Goal: Task Accomplishment & Management: Use online tool/utility

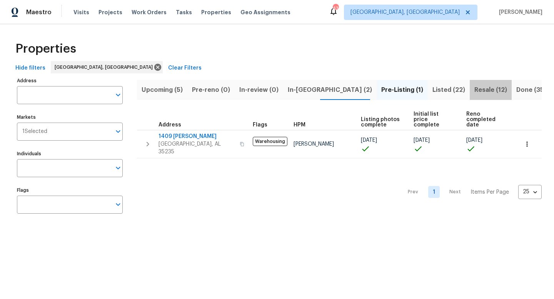
click at [474, 93] on span "Resale (12)" at bounding box center [490, 90] width 33 height 11
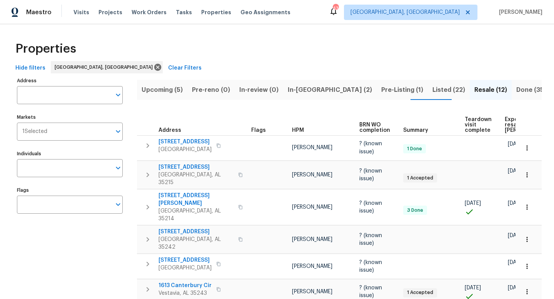
click at [290, 92] on span "In-reno (2)" at bounding box center [330, 90] width 84 height 11
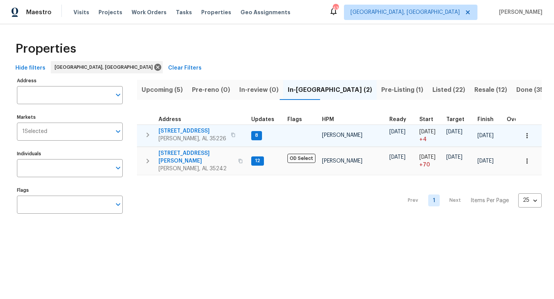
click at [183, 130] on span "2625 Montauk Rd" at bounding box center [192, 131] width 68 height 8
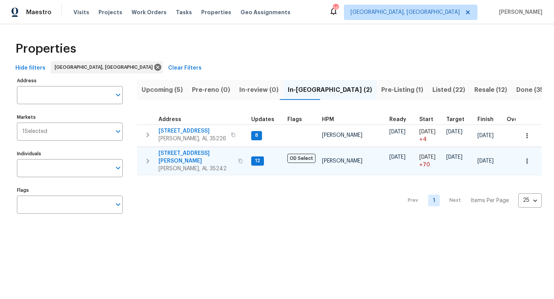
click at [174, 153] on span "[STREET_ADDRESS][PERSON_NAME]" at bounding box center [195, 157] width 75 height 15
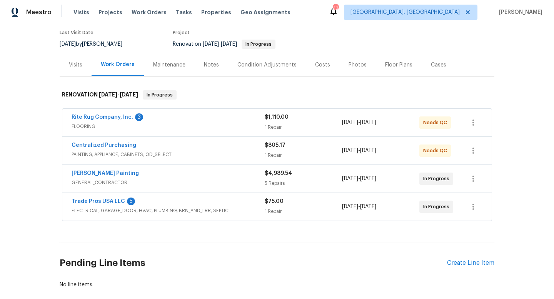
scroll to position [65, 0]
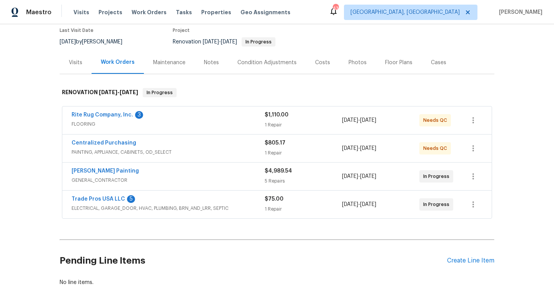
click at [237, 203] on div "Trade Pros USA LLC 5" at bounding box center [168, 199] width 193 height 9
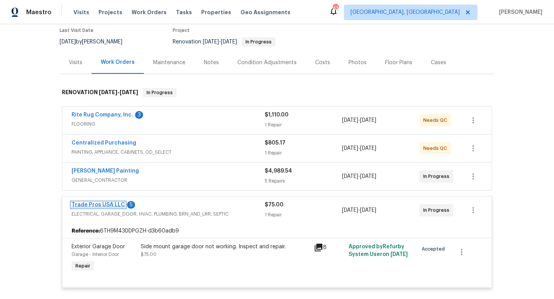
click at [96, 202] on link "Trade Pros USA LLC" at bounding box center [98, 204] width 53 height 5
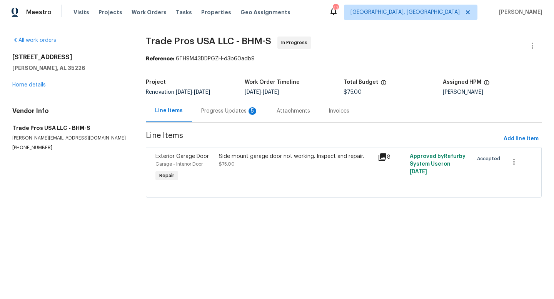
click at [208, 112] on div "Progress Updates 5" at bounding box center [229, 111] width 57 height 8
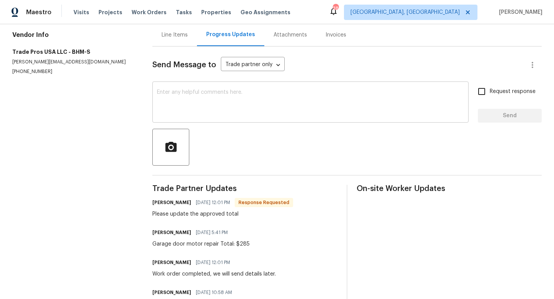
scroll to position [75, 0]
click at [167, 35] on div "Line Items" at bounding box center [175, 36] width 26 height 8
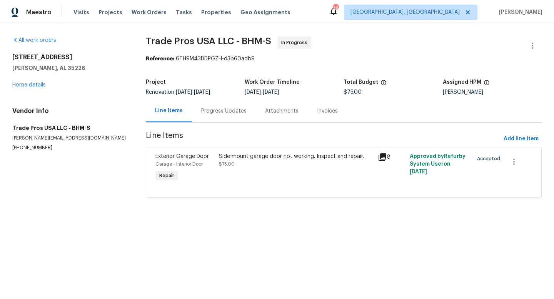
click at [247, 158] on div "Side mount garage door not working. Inspect and repair." at bounding box center [296, 157] width 154 height 8
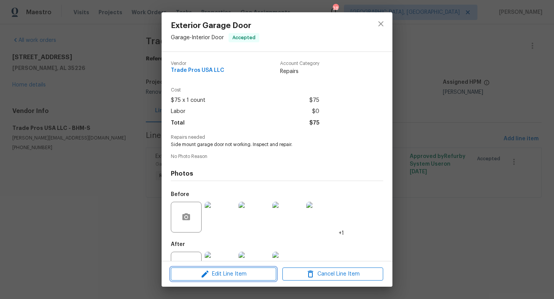
click at [210, 270] on span "Edit Line Item" at bounding box center [223, 275] width 101 height 10
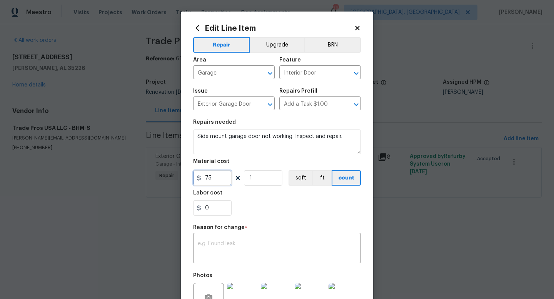
drag, startPoint x: 220, startPoint y: 177, endPoint x: 137, endPoint y: 164, distance: 84.4
click at [137, 164] on div "Edit Line Item Repair Upgrade BRN Area Garage ​ Feature Interior Door ​ Issue E…" at bounding box center [277, 149] width 554 height 299
type input "285"
click at [214, 245] on textarea at bounding box center [277, 249] width 158 height 16
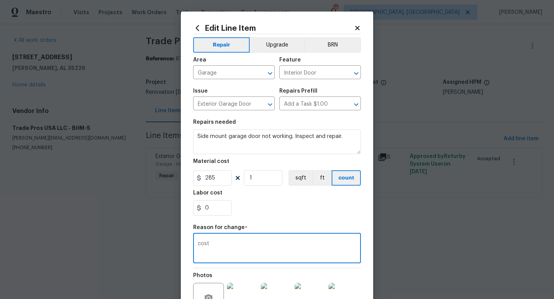
type textarea "cost"
click at [294, 222] on div "Repair Upgrade BRN Area Garage ​ Feature Interior Door ​ Issue Exterior Garage …" at bounding box center [277, 187] width 168 height 307
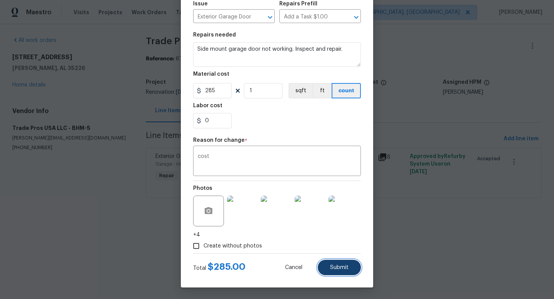
click at [335, 274] on button "Submit" at bounding box center [339, 267] width 43 height 15
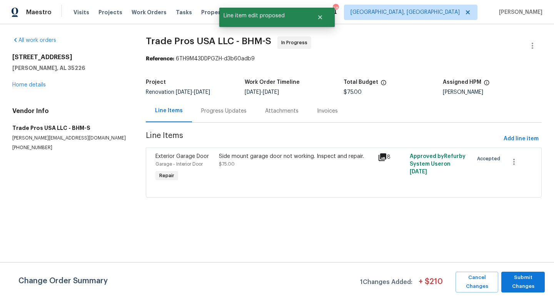
click at [335, 270] on div "Change Order Summary 1 Changes Added: + $ 210 Cancel Changes Submit Changes" at bounding box center [277, 280] width 554 height 37
click at [520, 285] on span "Submit Changes" at bounding box center [523, 283] width 36 height 18
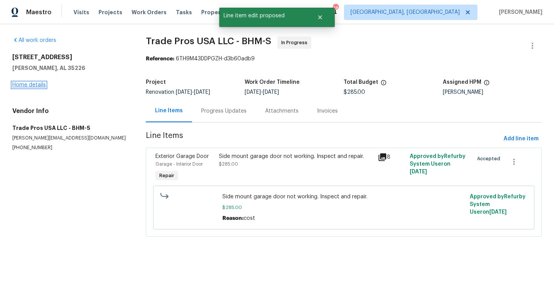
click at [27, 83] on link "Home details" at bounding box center [28, 84] width 33 height 5
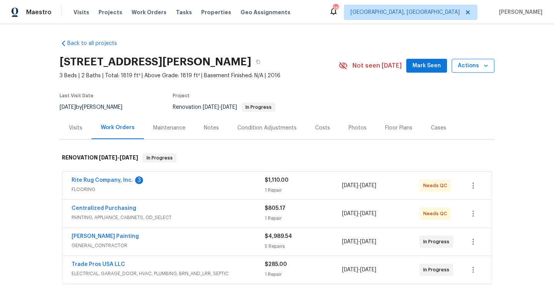
click at [477, 65] on span "Actions" at bounding box center [473, 66] width 30 height 10
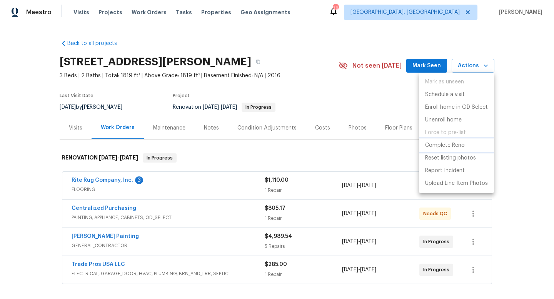
click at [445, 145] on p "Complete Reno" at bounding box center [445, 146] width 40 height 8
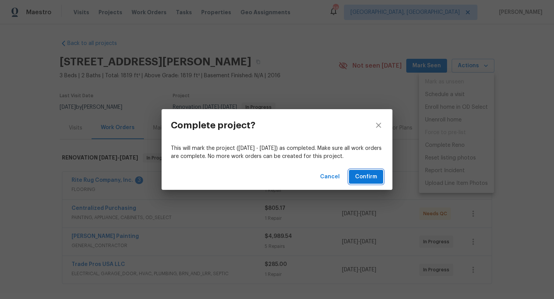
click at [364, 174] on span "Confirm" at bounding box center [366, 177] width 22 height 10
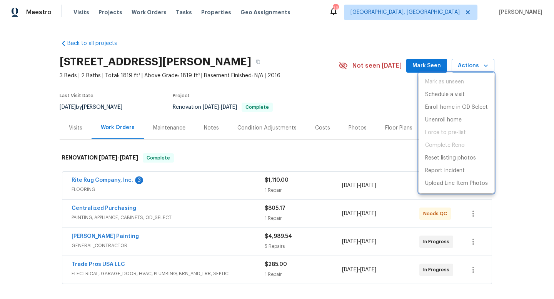
click at [200, 12] on div at bounding box center [277, 149] width 554 height 299
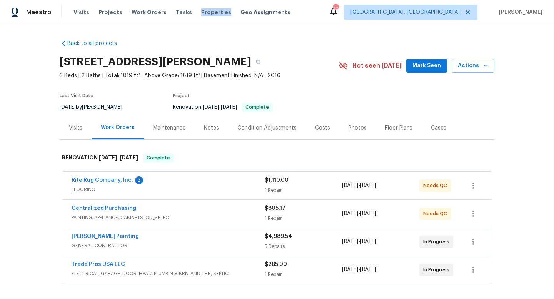
click at [201, 12] on span "Properties" at bounding box center [216, 12] width 30 height 8
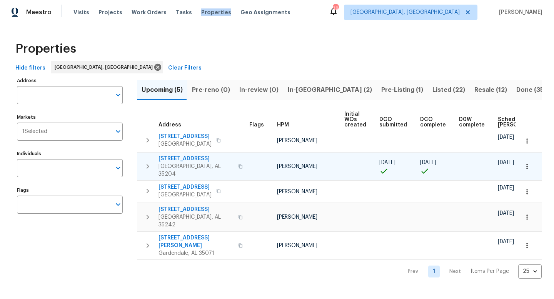
scroll to position [0, 85]
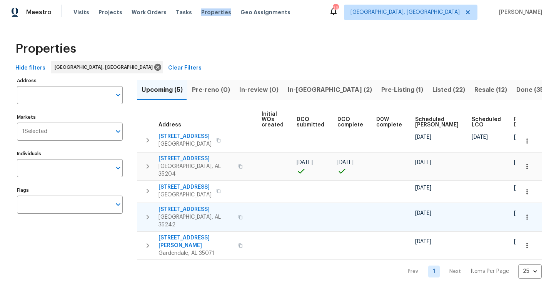
click at [178, 206] on span "5391 Harvest Ridge Ln" at bounding box center [195, 210] width 75 height 8
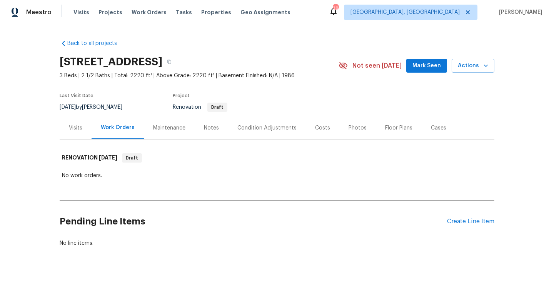
click at [317, 128] on div "Costs" at bounding box center [322, 128] width 15 height 8
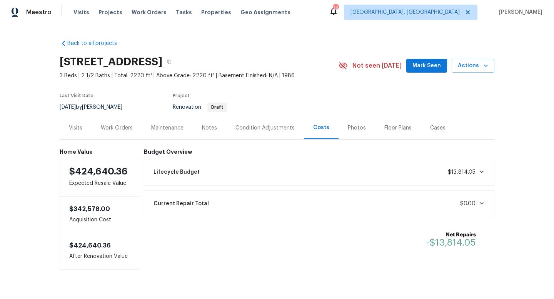
click at [78, 128] on div "Visits" at bounding box center [75, 128] width 13 height 8
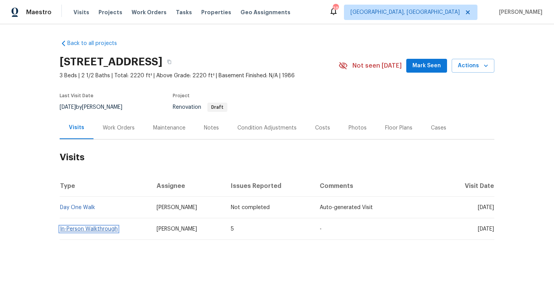
click at [97, 230] on link "In-Person Walkthrough" at bounding box center [89, 229] width 58 height 5
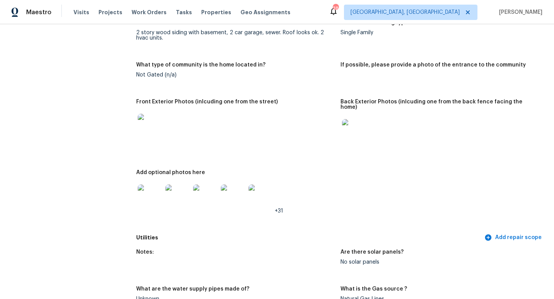
scroll to position [305, 0]
click at [159, 192] on img at bounding box center [150, 197] width 25 height 25
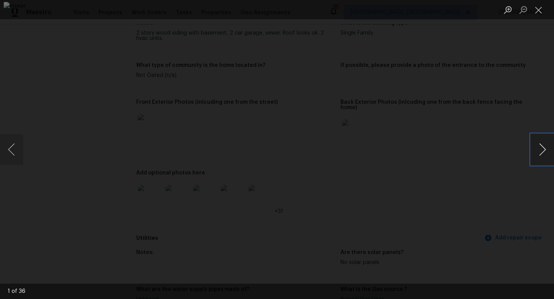
click at [540, 149] on button "Next image" at bounding box center [542, 149] width 23 height 31
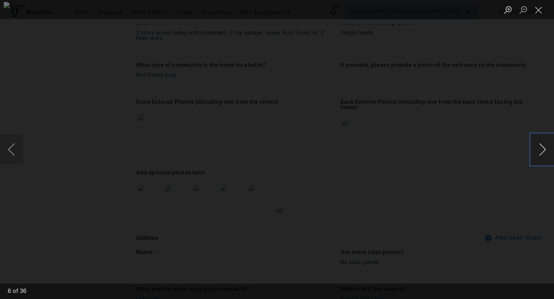
click at [540, 149] on button "Next image" at bounding box center [542, 149] width 23 height 31
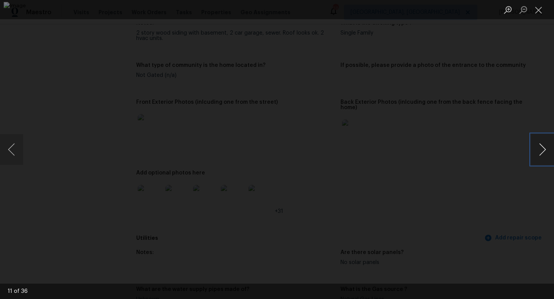
click at [540, 149] on button "Next image" at bounding box center [542, 149] width 23 height 31
click at [540, 14] on button "Close lightbox" at bounding box center [538, 9] width 15 height 13
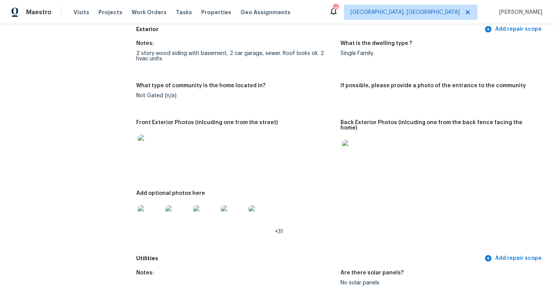
scroll to position [0, 0]
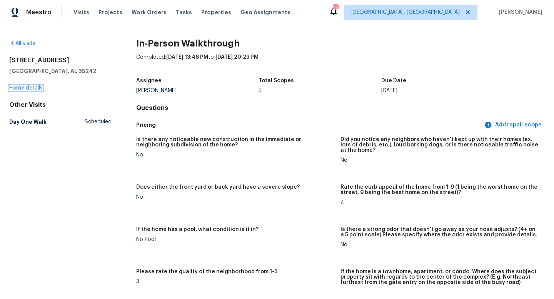
click at [17, 89] on link "Home details" at bounding box center [25, 87] width 33 height 5
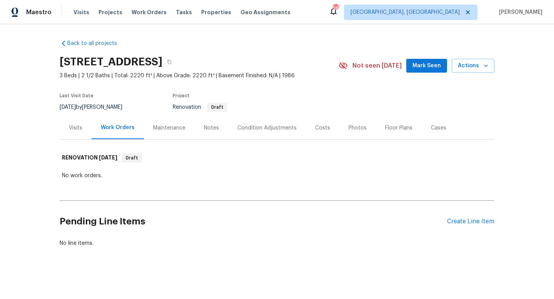
click at [315, 128] on div "Costs" at bounding box center [322, 128] width 15 height 8
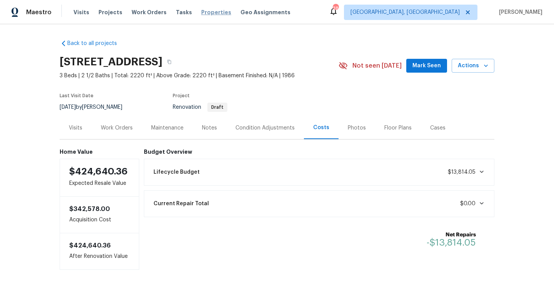
click at [210, 13] on span "Properties" at bounding box center [216, 12] width 30 height 8
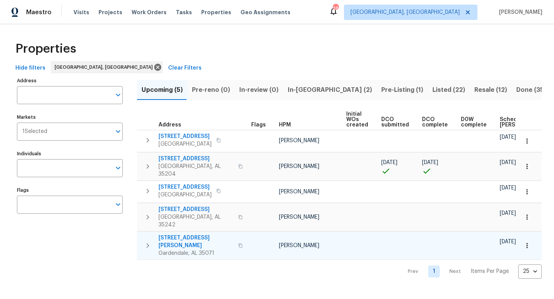
click at [195, 234] on span "309 Catherine Ct" at bounding box center [195, 241] width 75 height 15
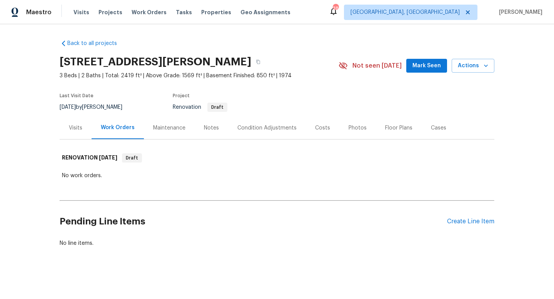
click at [324, 128] on div "Costs" at bounding box center [322, 128] width 15 height 8
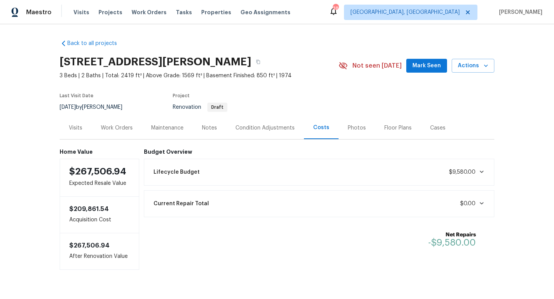
click at [70, 127] on div "Visits" at bounding box center [75, 128] width 13 height 8
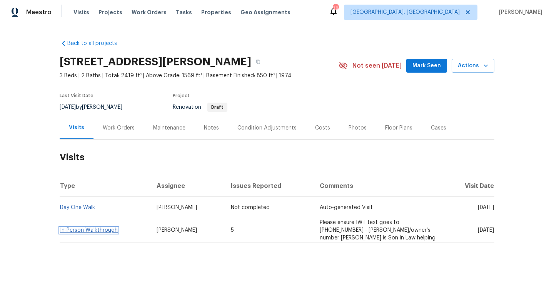
click at [95, 228] on link "In-Person Walkthrough" at bounding box center [89, 230] width 58 height 5
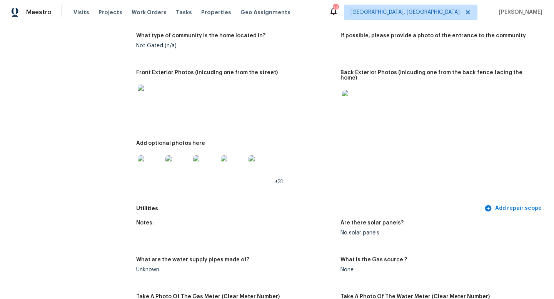
scroll to position [345, 0]
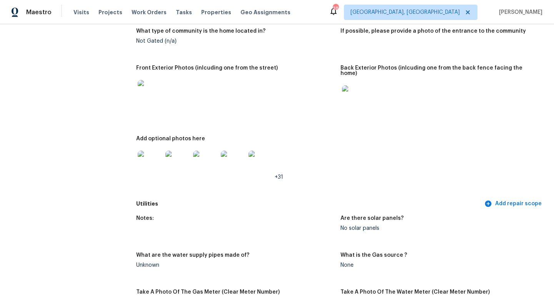
click at [155, 151] on img at bounding box center [150, 163] width 25 height 25
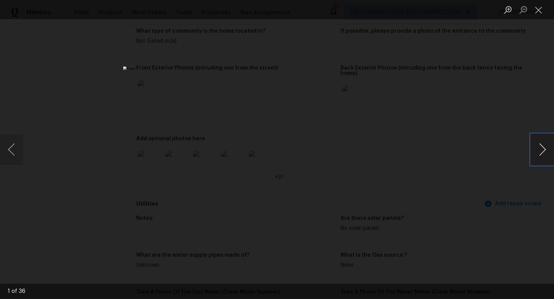
click at [537, 155] on button "Next image" at bounding box center [542, 149] width 23 height 31
click at [537, 156] on button "Next image" at bounding box center [542, 149] width 23 height 31
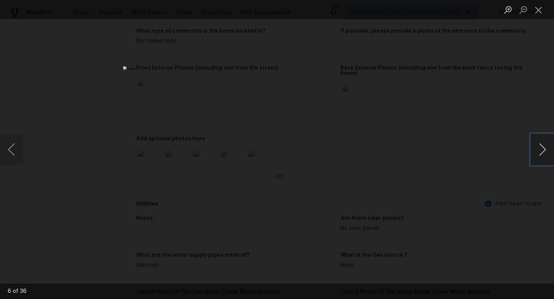
click at [537, 156] on button "Next image" at bounding box center [542, 149] width 23 height 31
click at [538, 156] on button "Next image" at bounding box center [542, 149] width 23 height 31
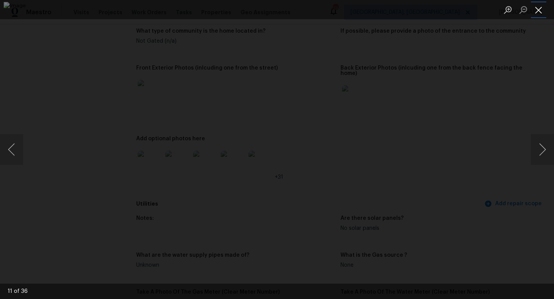
click at [541, 11] on button "Close lightbox" at bounding box center [538, 9] width 15 height 13
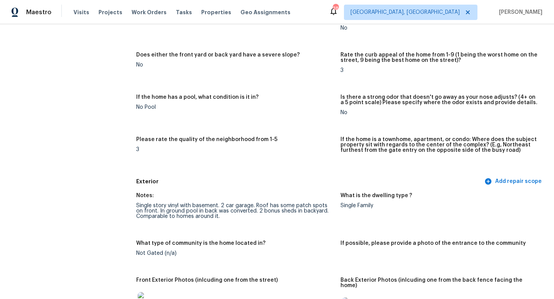
scroll to position [0, 0]
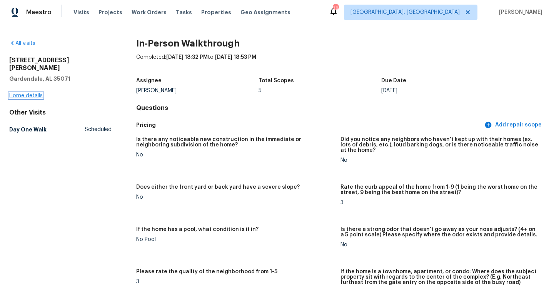
click at [23, 93] on link "Home details" at bounding box center [25, 95] width 33 height 5
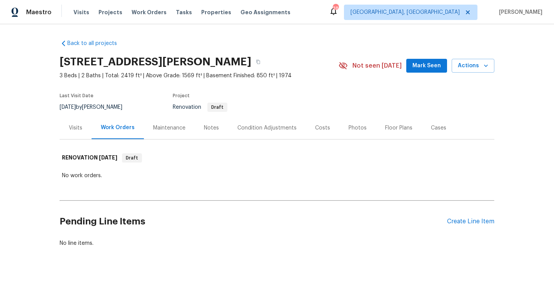
click at [319, 129] on div "Costs" at bounding box center [322, 128] width 15 height 8
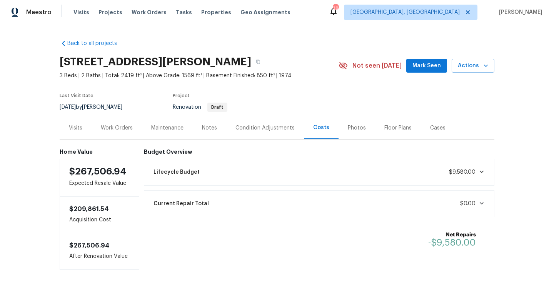
click at [348, 127] on div "Photos" at bounding box center [357, 128] width 18 height 8
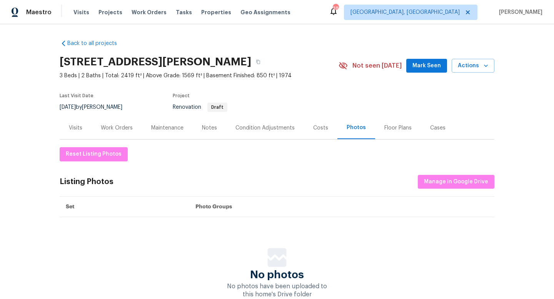
click at [322, 127] on div "Costs" at bounding box center [320, 128] width 15 height 8
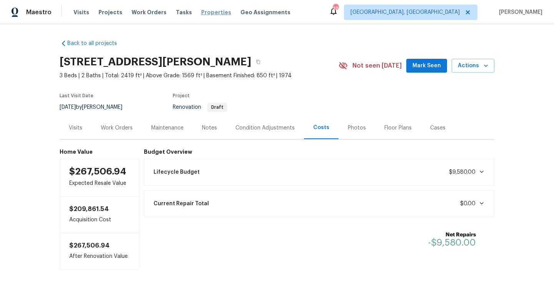
click at [202, 13] on span "Properties" at bounding box center [216, 12] width 30 height 8
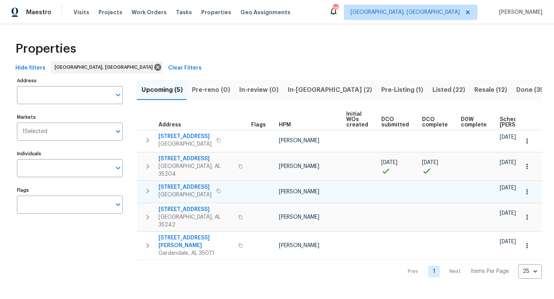
click at [173, 183] on span "461 4th Way" at bounding box center [184, 187] width 53 height 8
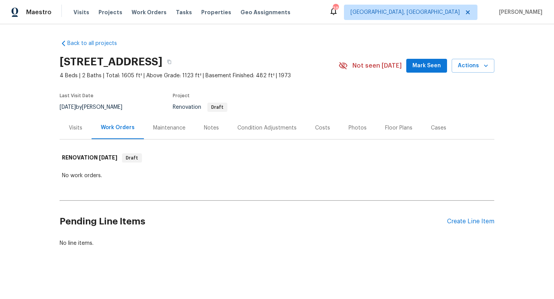
scroll to position [0, 0]
click at [318, 130] on div "Costs" at bounding box center [322, 128] width 15 height 8
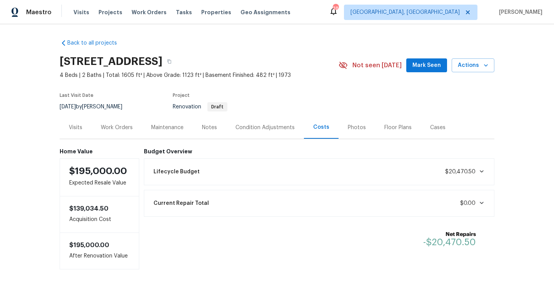
click at [106, 129] on div "Work Orders" at bounding box center [117, 128] width 32 height 8
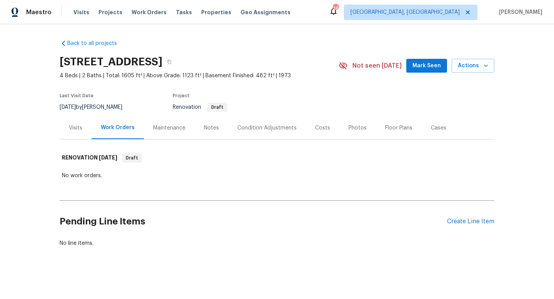
click at [76, 127] on div "Visits" at bounding box center [75, 128] width 13 height 8
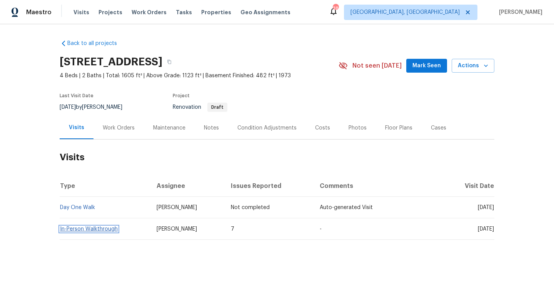
click at [86, 229] on link "In-Person Walkthrough" at bounding box center [89, 229] width 58 height 5
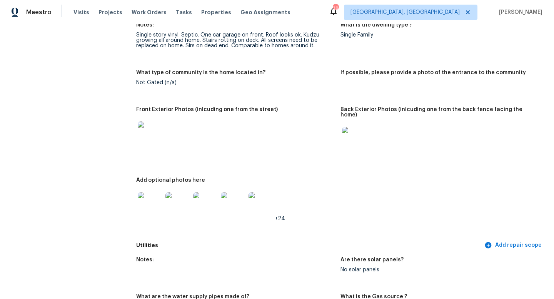
scroll to position [350, 0]
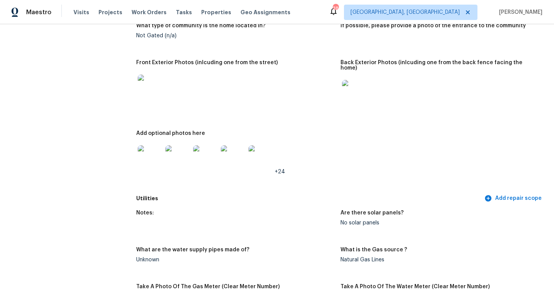
click at [152, 150] on img at bounding box center [150, 157] width 25 height 25
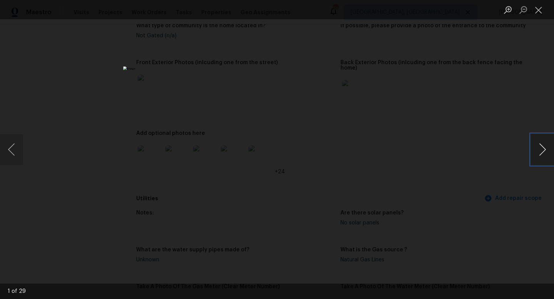
click at [543, 150] on button "Next image" at bounding box center [542, 149] width 23 height 31
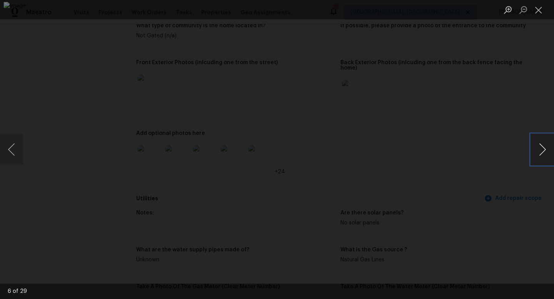
click at [543, 150] on button "Next image" at bounding box center [542, 149] width 23 height 31
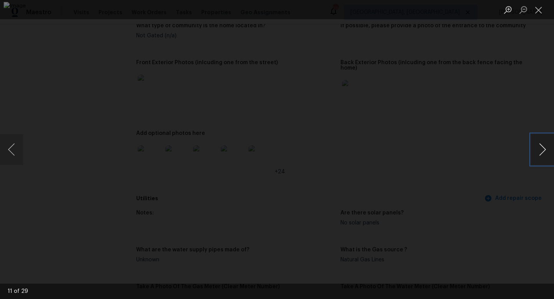
click at [543, 150] on button "Next image" at bounding box center [542, 149] width 23 height 31
click at [537, 9] on button "Close lightbox" at bounding box center [538, 9] width 15 height 13
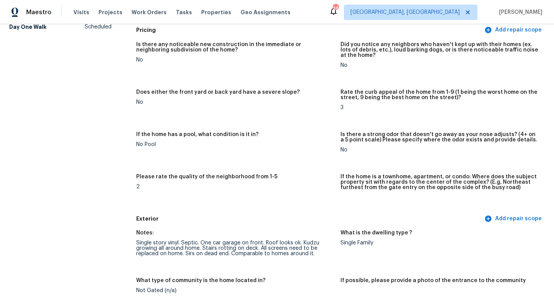
scroll to position [0, 0]
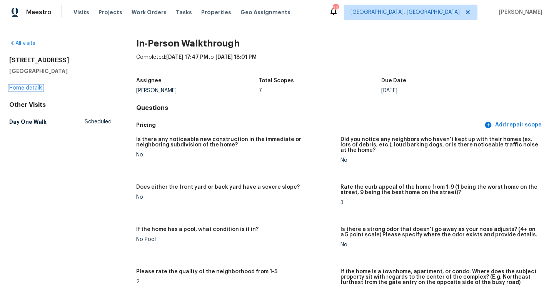
click at [28, 88] on link "Home details" at bounding box center [25, 87] width 33 height 5
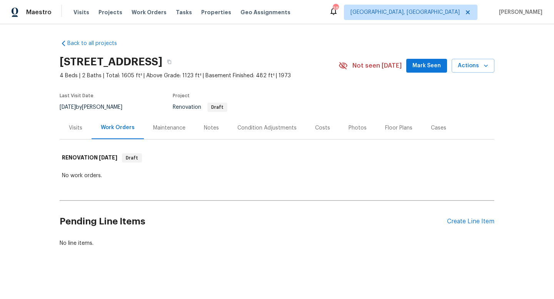
click at [318, 124] on div "Costs" at bounding box center [322, 128] width 15 height 8
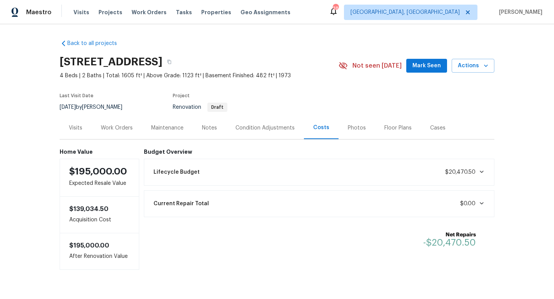
click at [210, 7] on div "Visits Projects Work Orders Tasks Properties Geo Assignments" at bounding box center [186, 12] width 226 height 15
click at [210, 13] on span "Properties" at bounding box center [216, 12] width 30 height 8
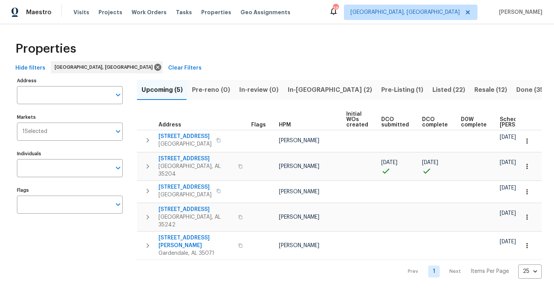
click at [381, 87] on span "Pre-Listing (1)" at bounding box center [402, 90] width 42 height 11
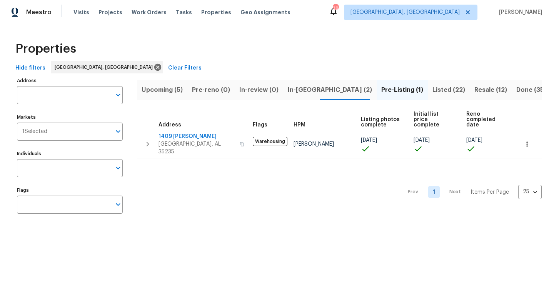
click at [306, 87] on span "In-[GEOGRAPHIC_DATA] (2)" at bounding box center [330, 90] width 84 height 11
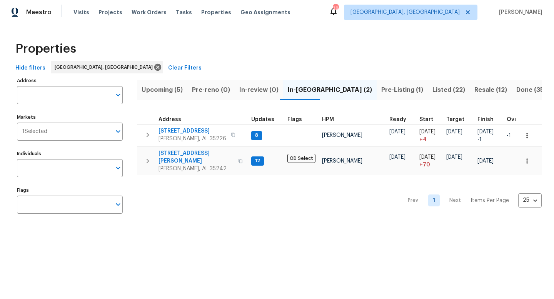
click at [212, 91] on span "Pre-reno (0)" at bounding box center [211, 90] width 38 height 11
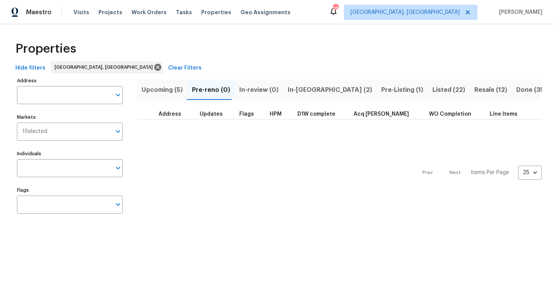
click at [160, 87] on span "Upcoming (5)" at bounding box center [162, 90] width 41 height 11
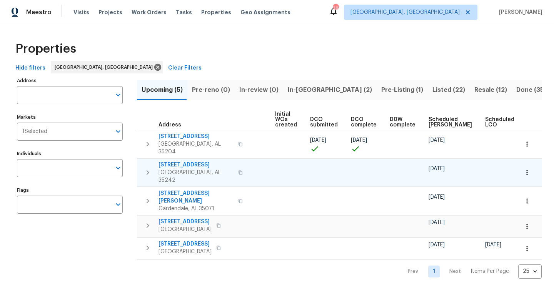
scroll to position [0, 85]
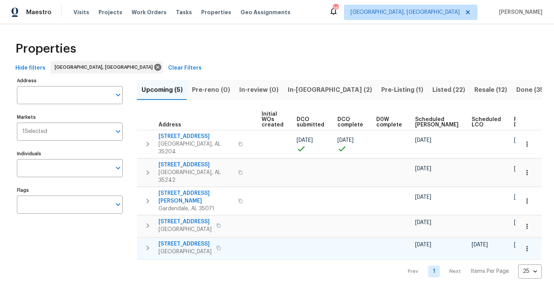
click at [177, 240] on span "[STREET_ADDRESS]" at bounding box center [184, 244] width 53 height 8
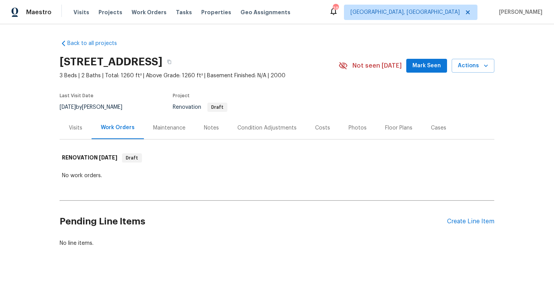
click at [71, 130] on div "Visits" at bounding box center [75, 128] width 13 height 8
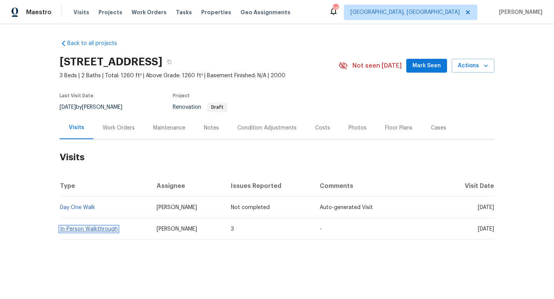
click at [95, 230] on link "In-Person Walkthrough" at bounding box center [89, 229] width 58 height 5
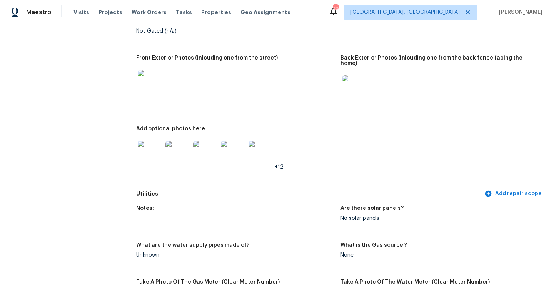
scroll to position [330, 0]
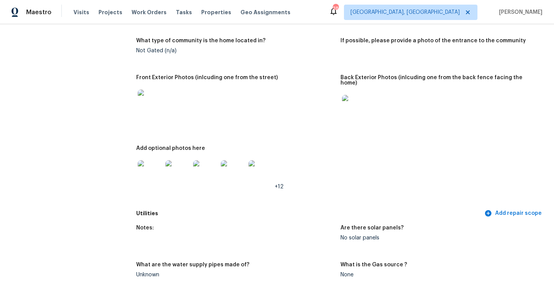
click at [151, 160] on img at bounding box center [150, 172] width 25 height 25
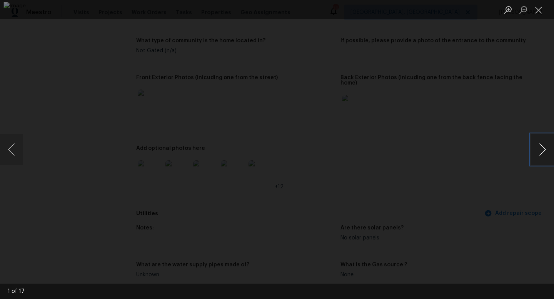
click at [541, 146] on button "Next image" at bounding box center [542, 149] width 23 height 31
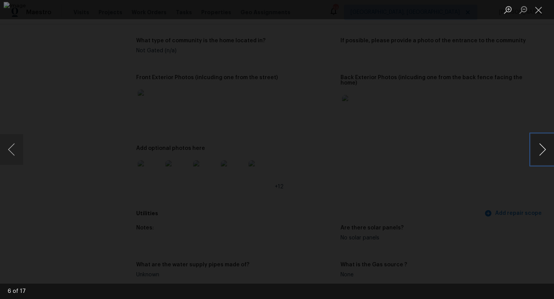
click at [541, 146] on button "Next image" at bounding box center [542, 149] width 23 height 31
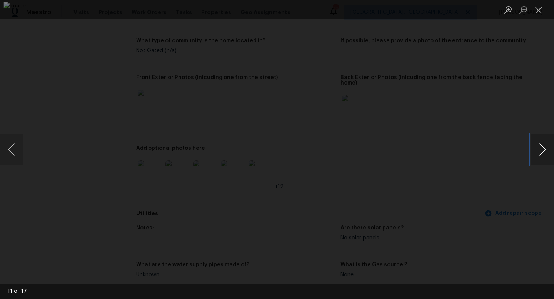
click at [541, 146] on button "Next image" at bounding box center [542, 149] width 23 height 31
click at [511, 219] on div "Lightbox" at bounding box center [277, 149] width 554 height 299
click at [512, 219] on div "Lightbox" at bounding box center [277, 149] width 554 height 299
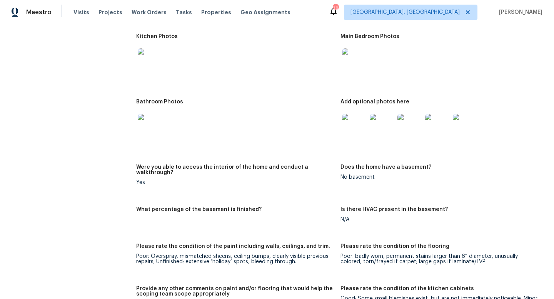
scroll to position [886, 0]
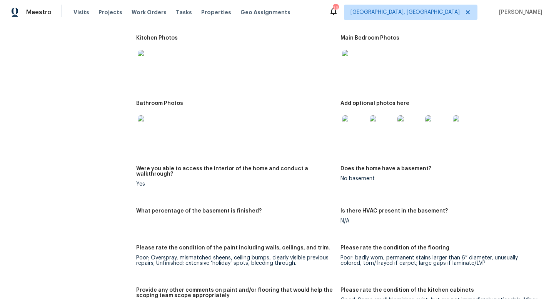
click at [361, 128] on img at bounding box center [354, 127] width 25 height 25
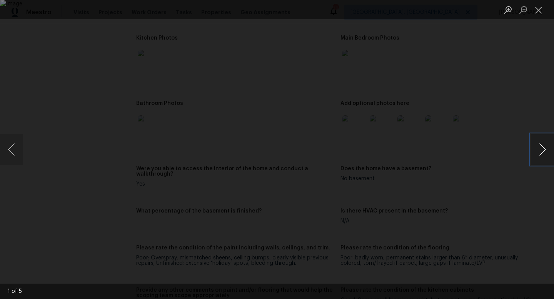
click at [542, 147] on button "Next image" at bounding box center [542, 149] width 23 height 31
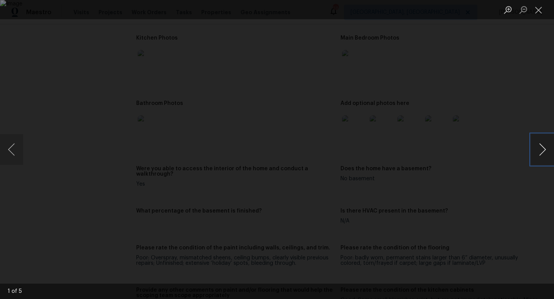
click at [542, 147] on button "Next image" at bounding box center [542, 149] width 23 height 31
click at [518, 211] on div "Lightbox" at bounding box center [277, 149] width 554 height 299
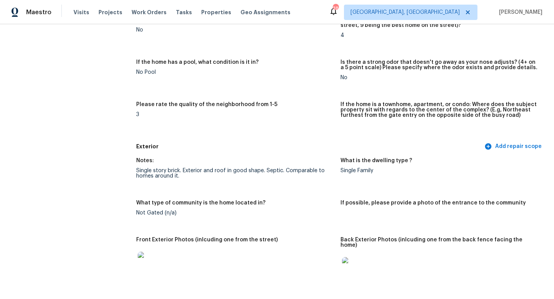
scroll to position [0, 0]
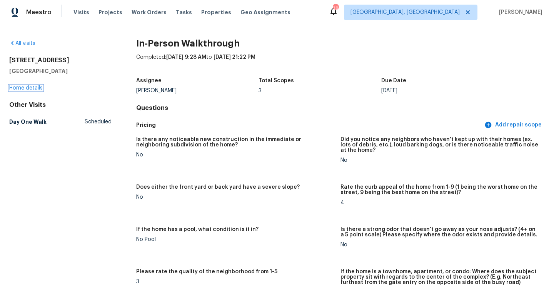
click at [28, 88] on link "Home details" at bounding box center [25, 87] width 33 height 5
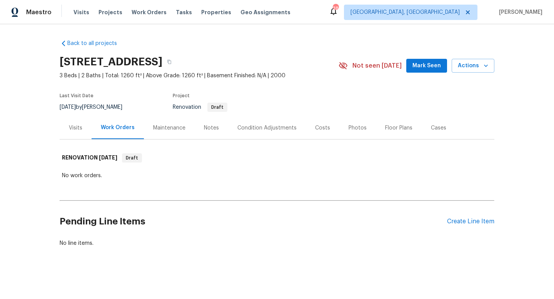
click at [323, 126] on div "Costs" at bounding box center [322, 128] width 15 height 8
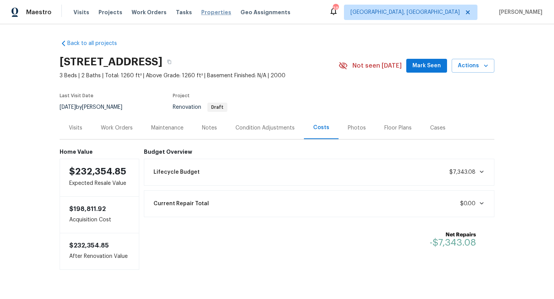
click at [201, 11] on span "Properties" at bounding box center [216, 12] width 30 height 8
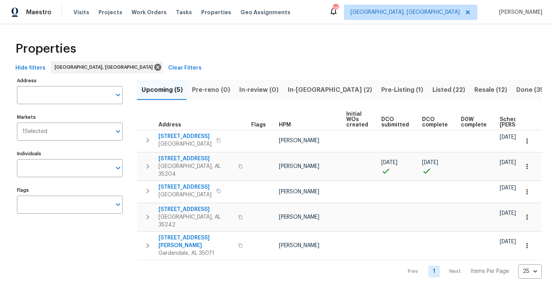
click at [432, 94] on span "Listed (22)" at bounding box center [448, 90] width 33 height 11
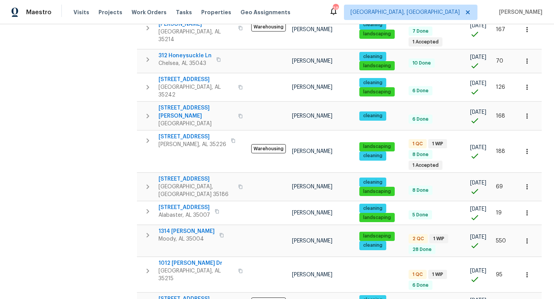
scroll to position [268, 0]
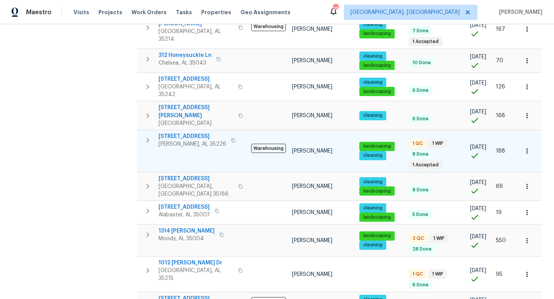
click at [174, 133] on span "[STREET_ADDRESS]" at bounding box center [192, 137] width 68 height 8
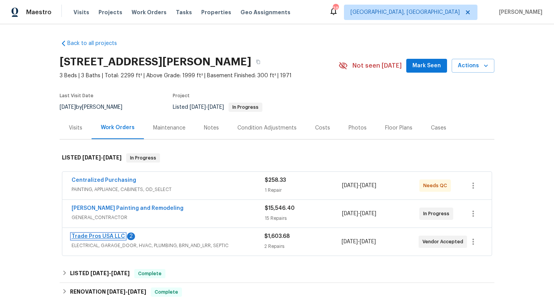
click at [99, 235] on link "Trade Pros USA LLC" at bounding box center [98, 236] width 53 height 5
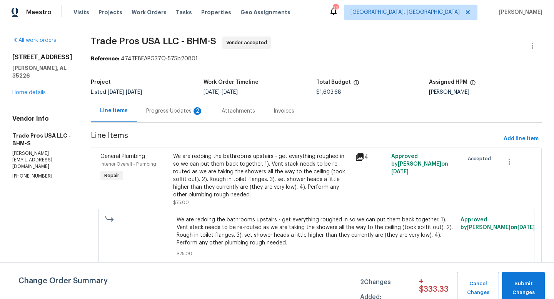
click at [177, 109] on div "Progress Updates 2" at bounding box center [174, 111] width 57 height 8
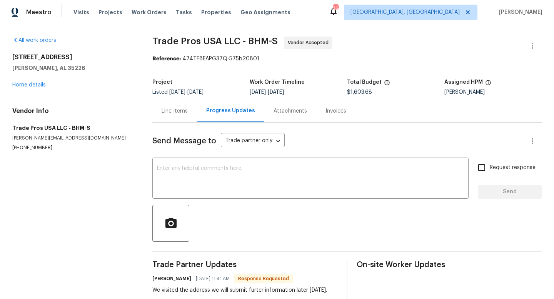
scroll to position [47, 0]
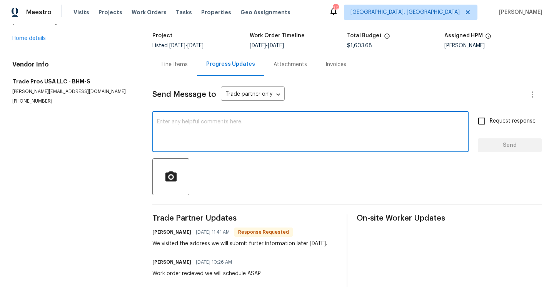
click at [184, 140] on textarea at bounding box center [310, 132] width 307 height 27
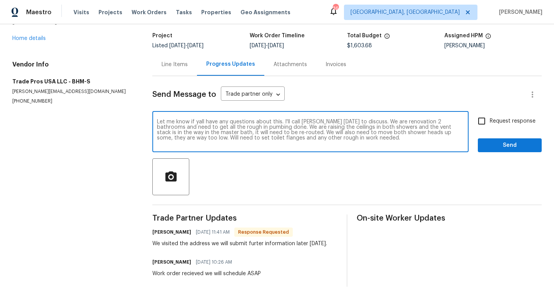
type textarea "Let me know if yall have any questions about this. I'll call [PERSON_NAME] [DAT…"
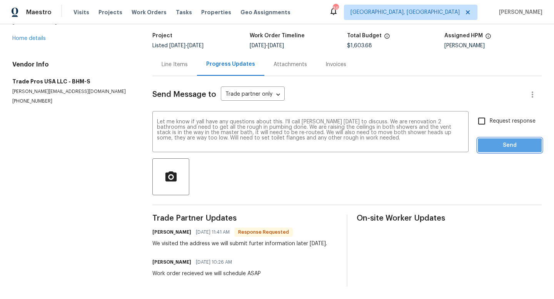
click at [501, 148] on span "Send" at bounding box center [510, 146] width 52 height 10
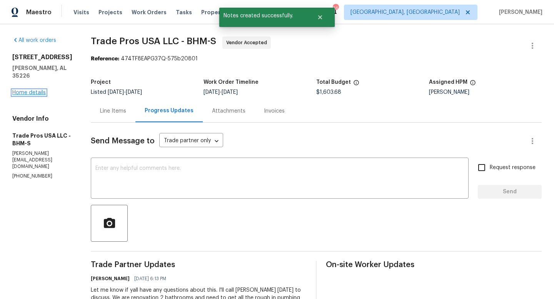
click at [27, 95] on link "Home details" at bounding box center [28, 92] width 33 height 5
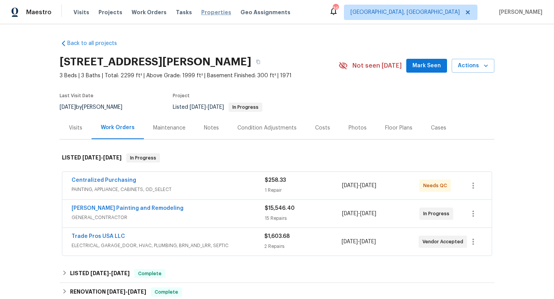
click at [201, 14] on span "Properties" at bounding box center [216, 12] width 30 height 8
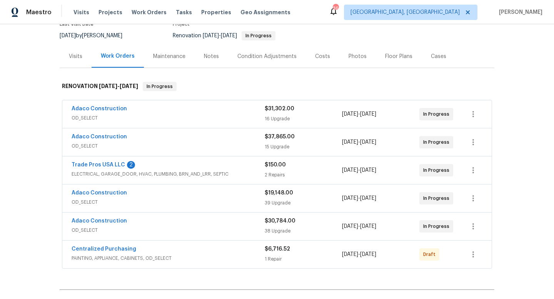
scroll to position [82, 0]
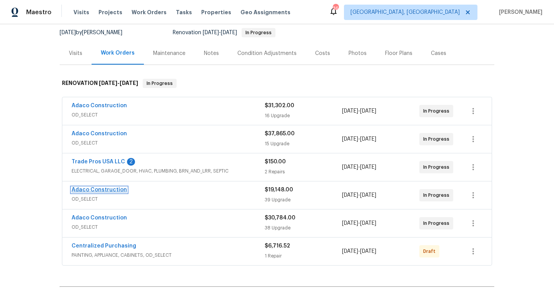
click at [89, 187] on link "Adaco Construction" at bounding box center [99, 189] width 55 height 5
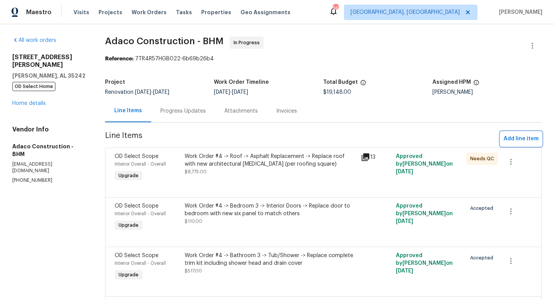
click at [515, 138] on span "Add line item" at bounding box center [521, 139] width 35 height 10
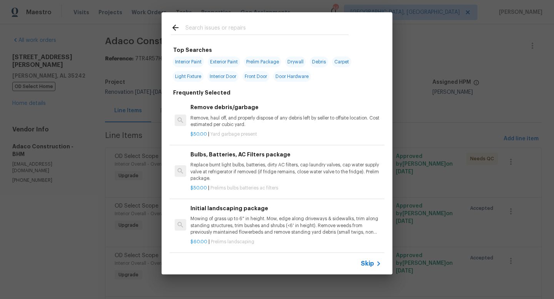
click at [215, 27] on input "text" at bounding box center [266, 29] width 163 height 12
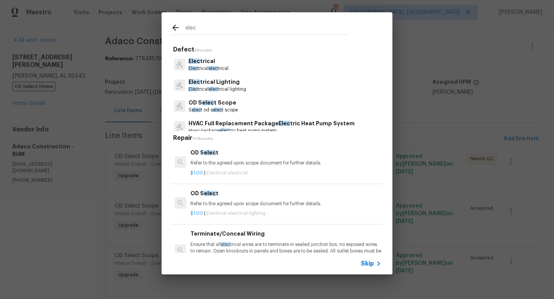
type input "elec"
click at [207, 61] on p "Elec trical" at bounding box center [208, 61] width 40 height 8
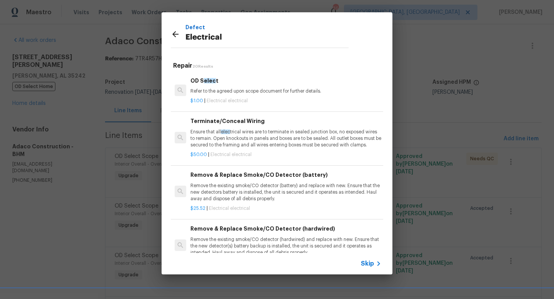
click at [216, 90] on p "Refer to the agreed upon scope document for further details." at bounding box center [285, 91] width 191 height 7
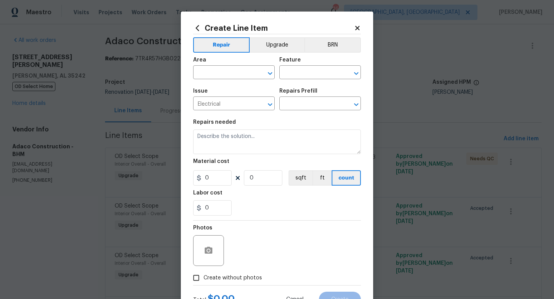
type input "OD Select $1.00"
type textarea "Refer to the agreed upon scope document for further details."
type input "1"
click at [207, 68] on input "text" at bounding box center [223, 73] width 60 height 12
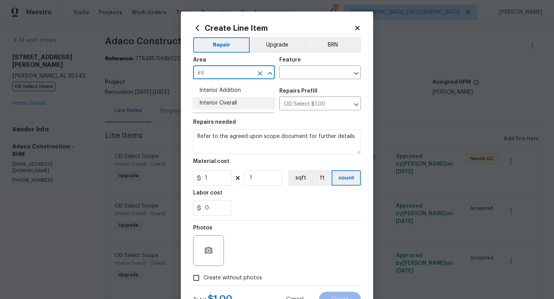
click at [218, 100] on li "Interior Overall" at bounding box center [234, 103] width 82 height 13
type input "Interior Overall"
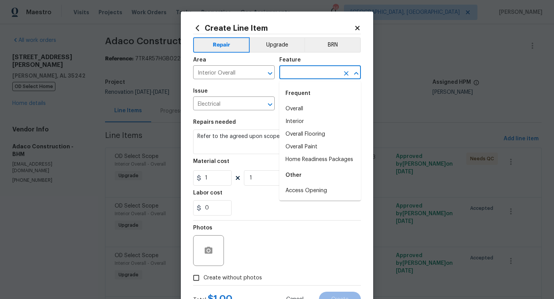
click at [291, 75] on input "text" at bounding box center [309, 73] width 60 height 12
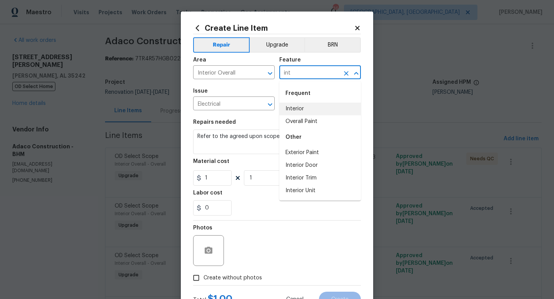
click at [302, 109] on li "Interior" at bounding box center [320, 109] width 82 height 13
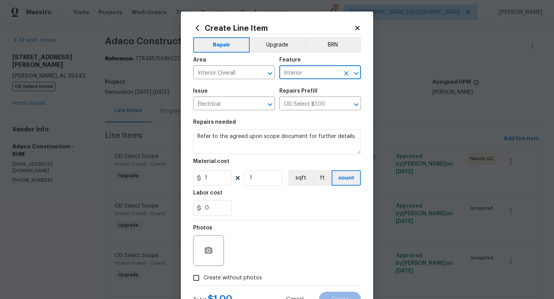
type input "Interior"
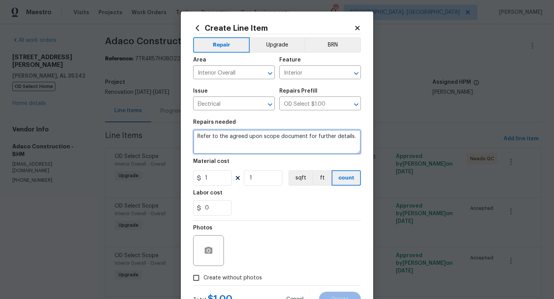
click at [351, 138] on textarea "Refer to the agreed upon scope document for further details." at bounding box center [277, 142] width 168 height 25
type textarea "Refer to the agreed upon scope document for further details. ELECTRICAL CHANGE …"
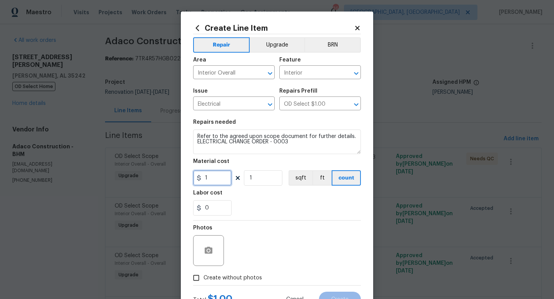
drag, startPoint x: 218, startPoint y: 176, endPoint x: 219, endPoint y: 165, distance: 11.2
click at [218, 176] on input "1" at bounding box center [212, 177] width 38 height 15
type input "4205"
click at [277, 248] on div "Photos" at bounding box center [277, 246] width 168 height 50
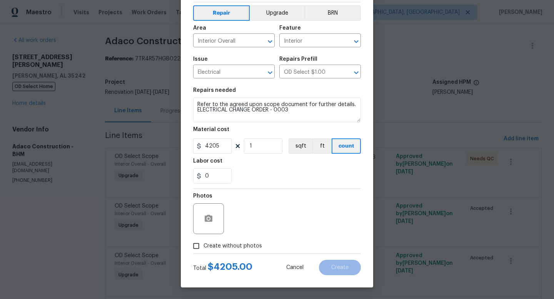
click at [239, 241] on label "Create without photos" at bounding box center [225, 246] width 73 height 15
click at [203, 241] on input "Create without photos" at bounding box center [196, 246] width 15 height 15
checkbox input "true"
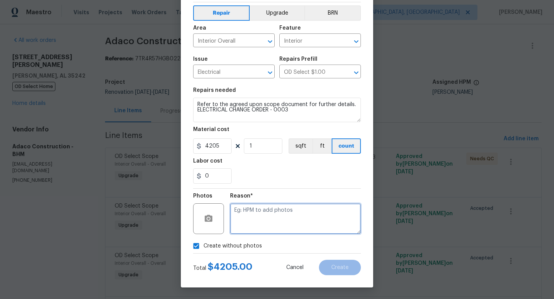
click at [273, 217] on textarea at bounding box center [295, 218] width 131 height 31
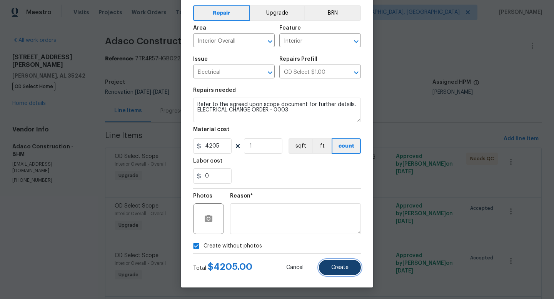
click at [335, 273] on button "Create" at bounding box center [340, 267] width 42 height 15
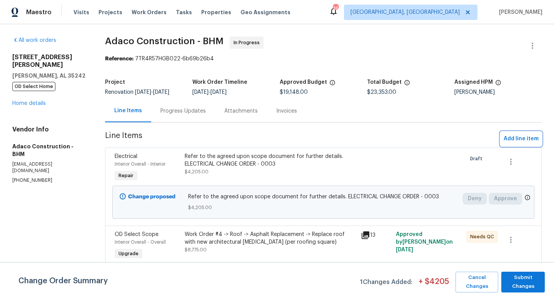
click at [513, 138] on span "Add line item" at bounding box center [521, 139] width 35 height 10
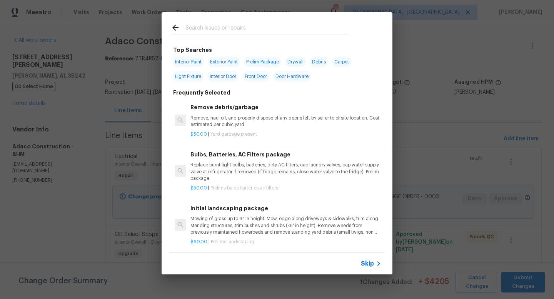
click at [201, 23] on input "text" at bounding box center [266, 29] width 163 height 12
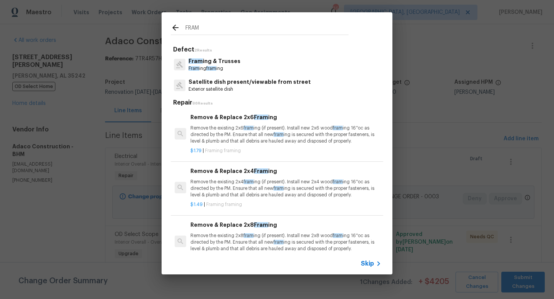
type input "FRAM"
click at [211, 65] on p "Fram ing fram ing" at bounding box center [214, 68] width 52 height 7
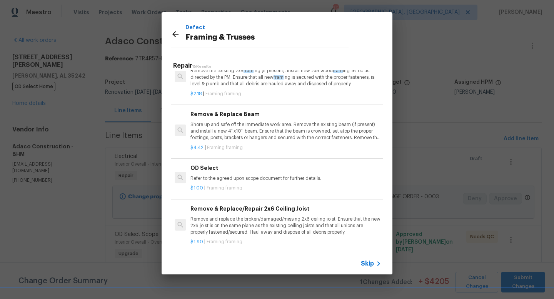
scroll to position [133, 0]
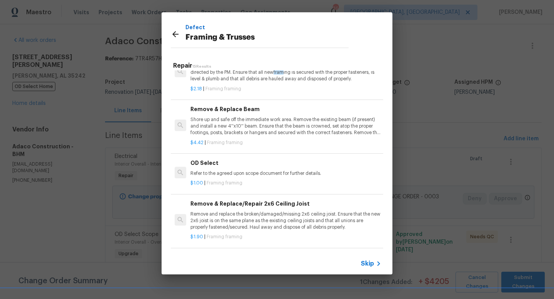
click at [217, 170] on p "Refer to the agreed upon scope document for further details." at bounding box center [285, 173] width 191 height 7
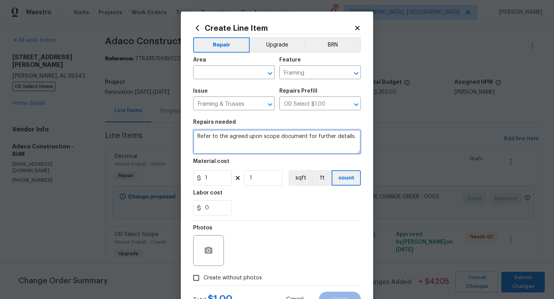
click at [353, 137] on textarea "Refer to the agreed upon scope document for further details." at bounding box center [277, 142] width 168 height 25
type textarea "Refer to the agreed upon scope document for further details. CHANGE ORDER 0002 …"
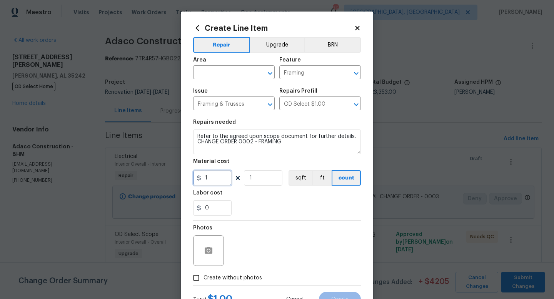
click at [221, 177] on input "1" at bounding box center [212, 177] width 38 height 15
type input "2300"
click at [284, 238] on div "Photos" at bounding box center [277, 246] width 168 height 50
click at [245, 283] on label "Create without photos" at bounding box center [225, 278] width 73 height 15
click at [203, 283] on input "Create without photos" at bounding box center [196, 278] width 15 height 15
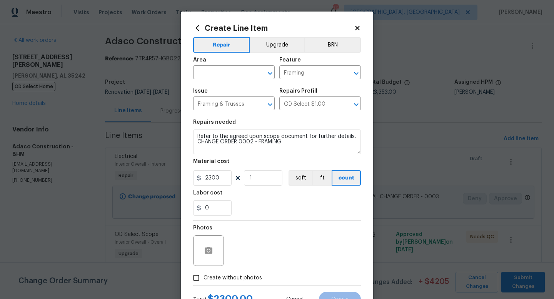
checkbox input "true"
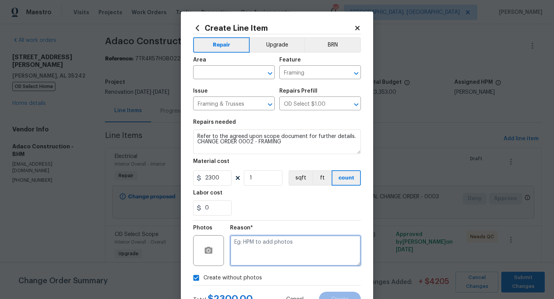
click at [277, 262] on textarea at bounding box center [295, 250] width 131 height 31
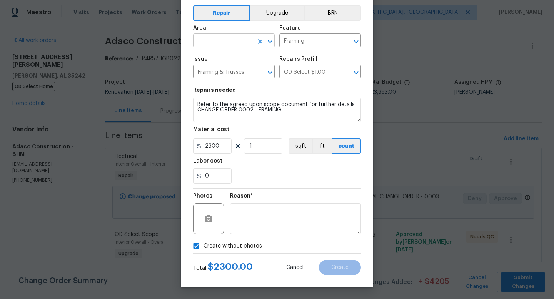
click at [222, 43] on input "text" at bounding box center [223, 41] width 60 height 12
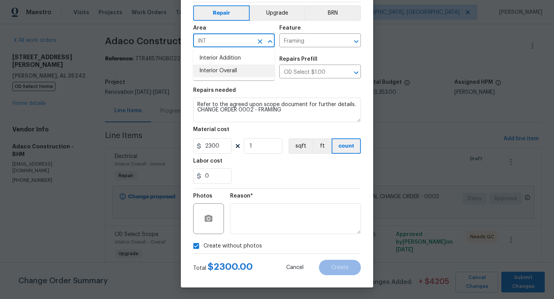
click at [222, 75] on li "Interior Overall" at bounding box center [234, 71] width 82 height 13
type input "Interior Overall"
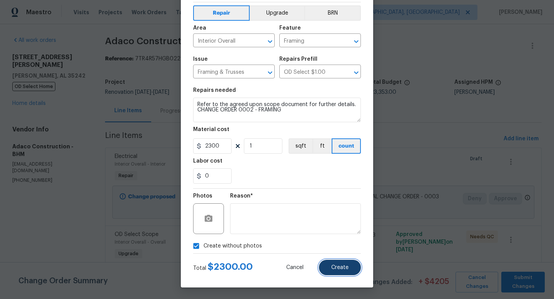
click at [332, 267] on span "Create" at bounding box center [339, 268] width 17 height 6
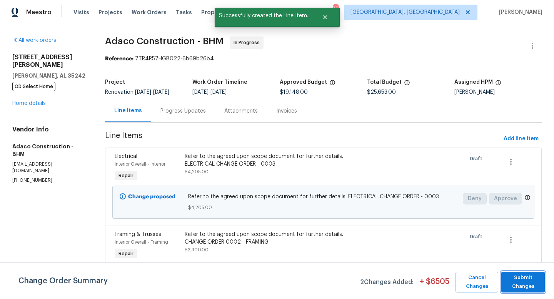
click at [524, 281] on span "Submit Changes" at bounding box center [523, 283] width 36 height 18
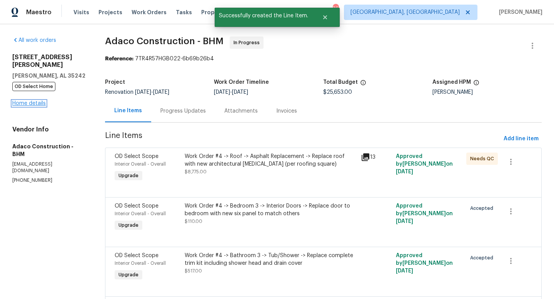
click at [25, 101] on link "Home details" at bounding box center [28, 103] width 33 height 5
